Goal: Task Accomplishment & Management: Manage account settings

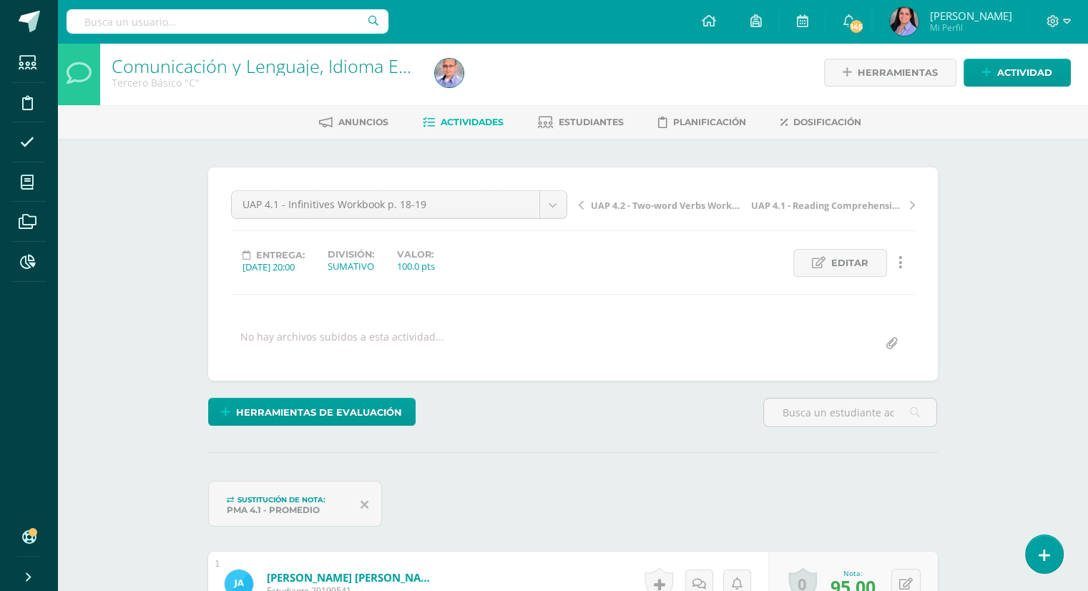
click at [442, 124] on span "Actividades" at bounding box center [472, 122] width 63 height 11
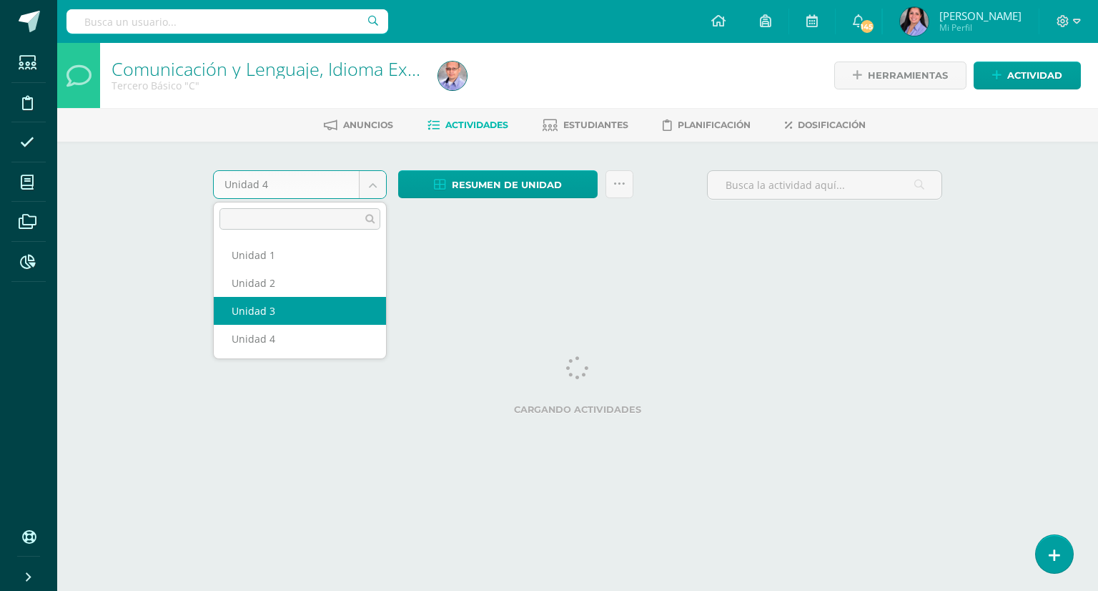
select select "Unidad 3"
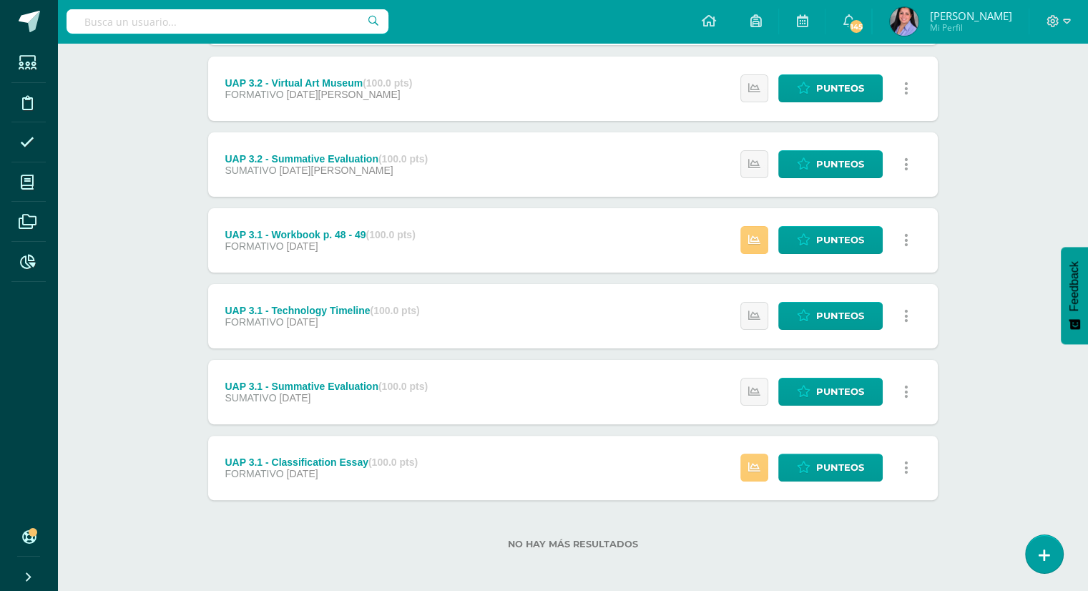
scroll to position [262, 0]
